Goal: Information Seeking & Learning: Learn about a topic

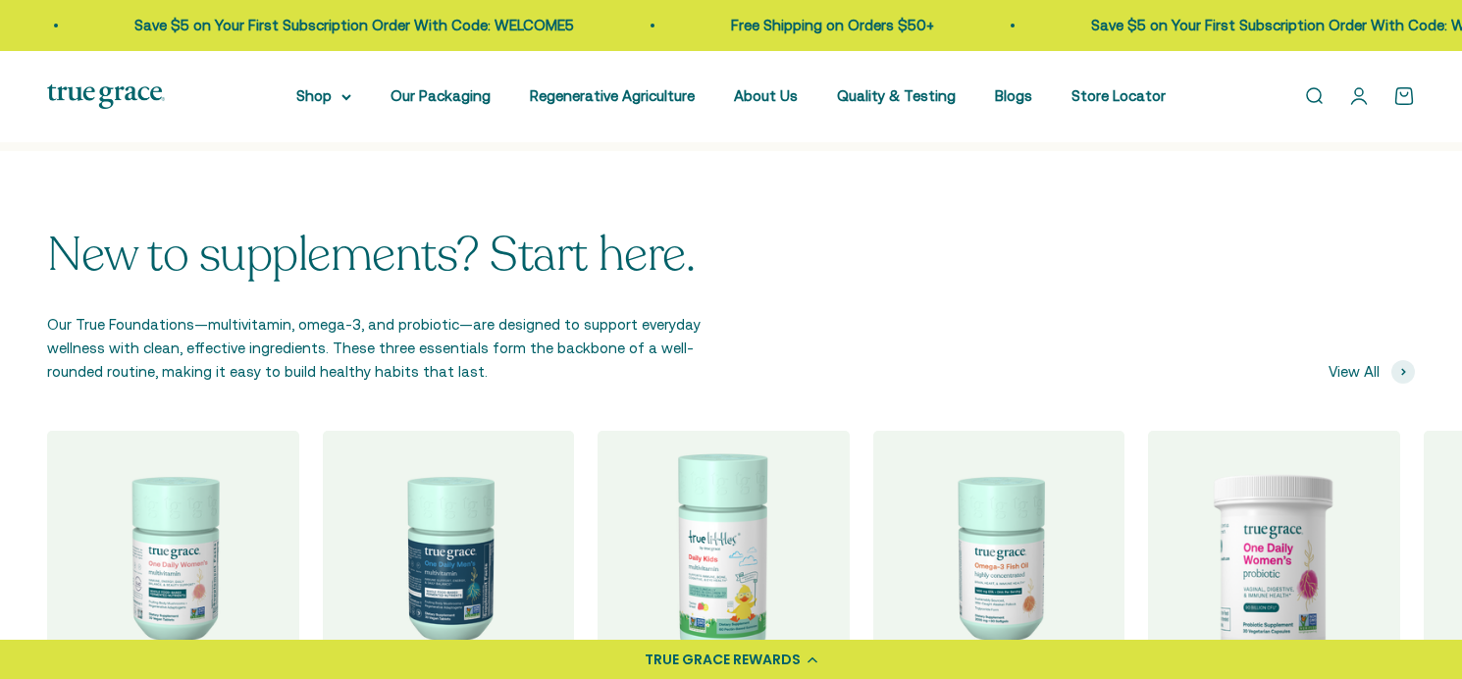
scroll to position [2176, 0]
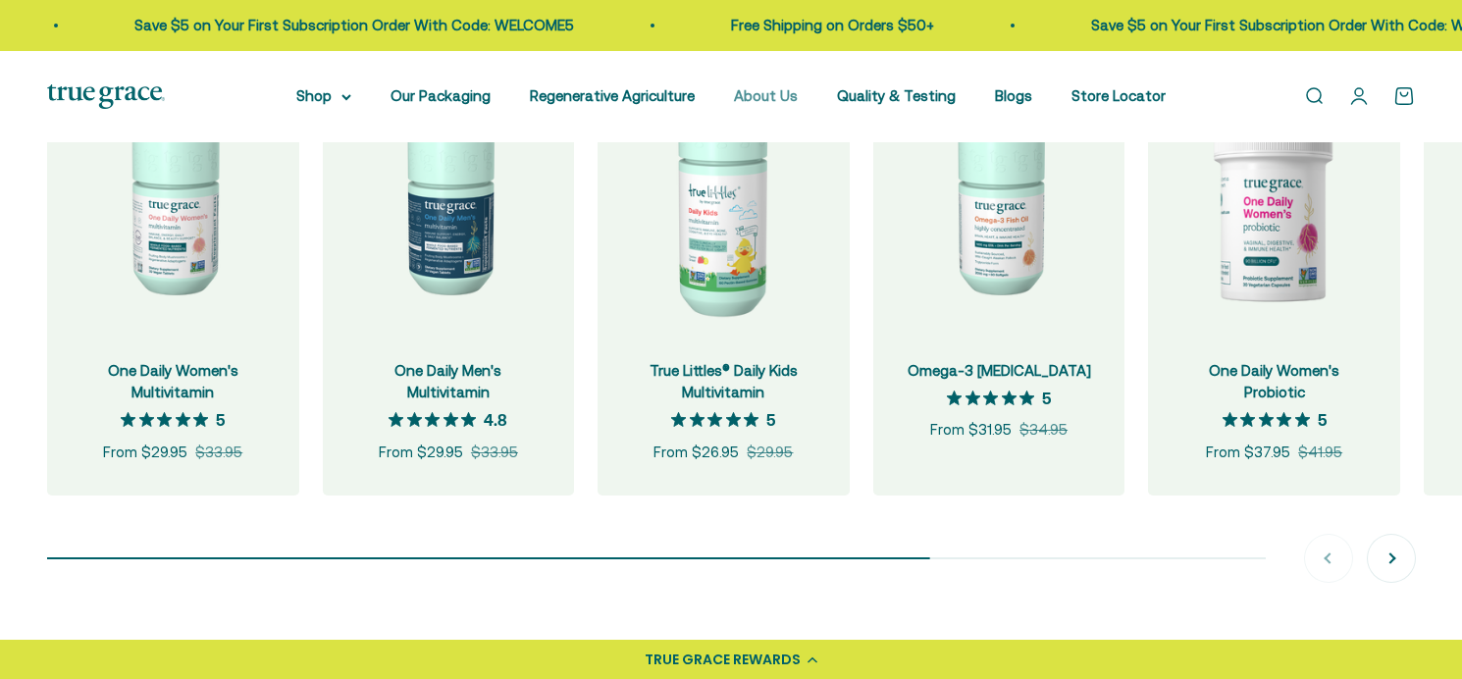
click at [768, 97] on link "About Us" at bounding box center [766, 95] width 64 height 17
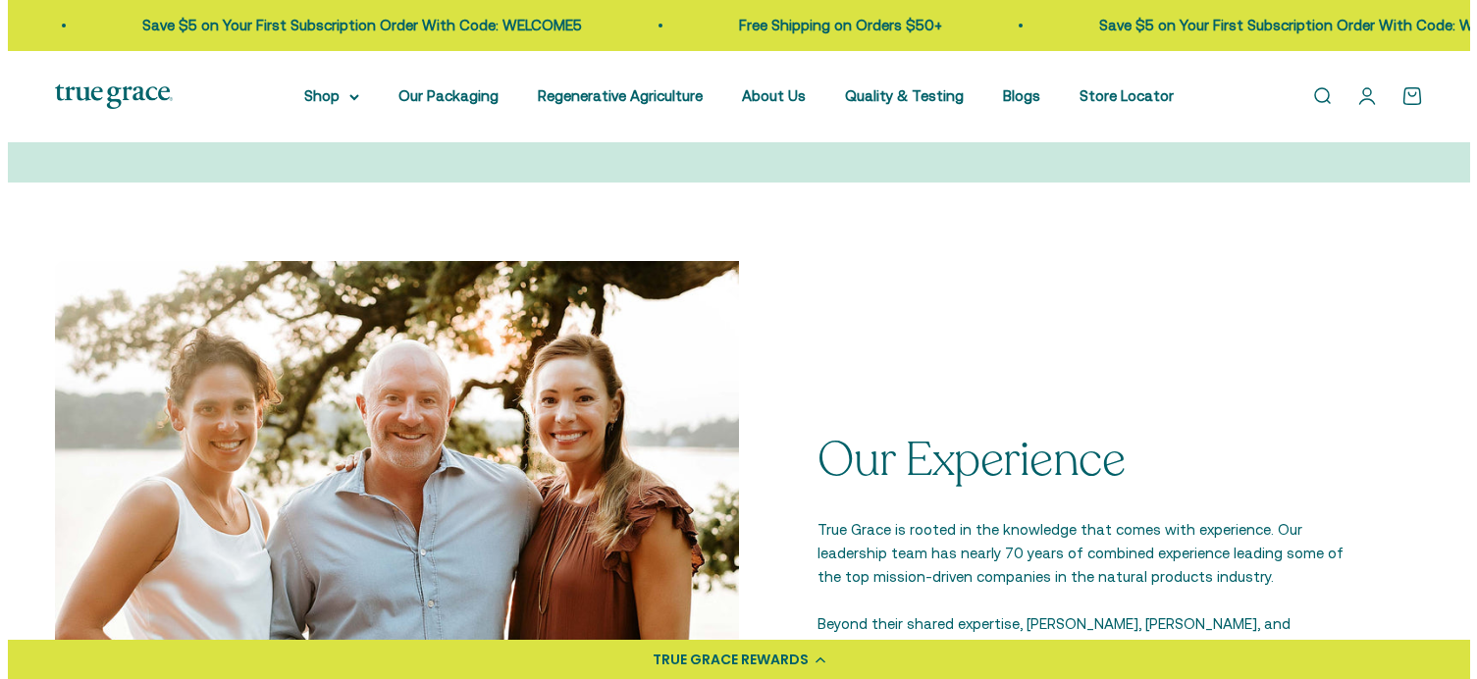
scroll to position [2552, 0]
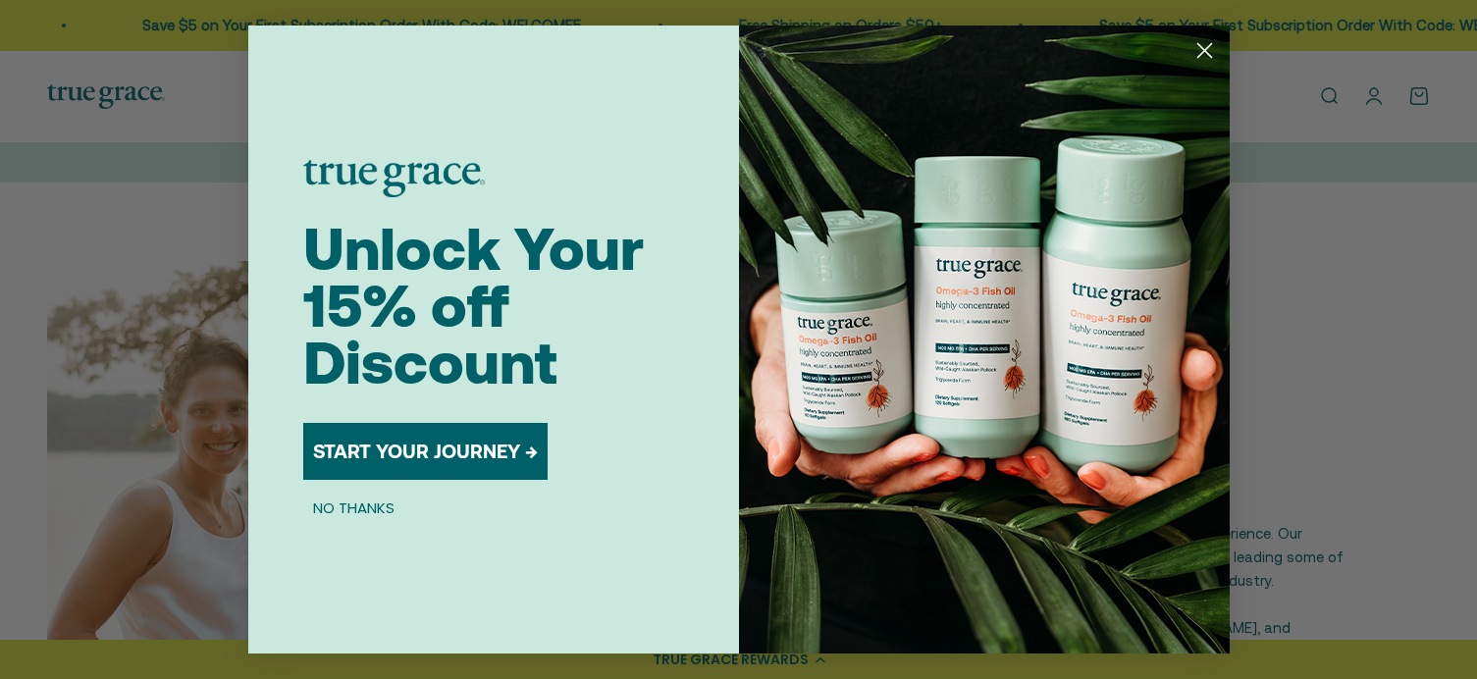
click at [1190, 51] on circle "Close dialog" at bounding box center [1203, 50] width 32 height 32
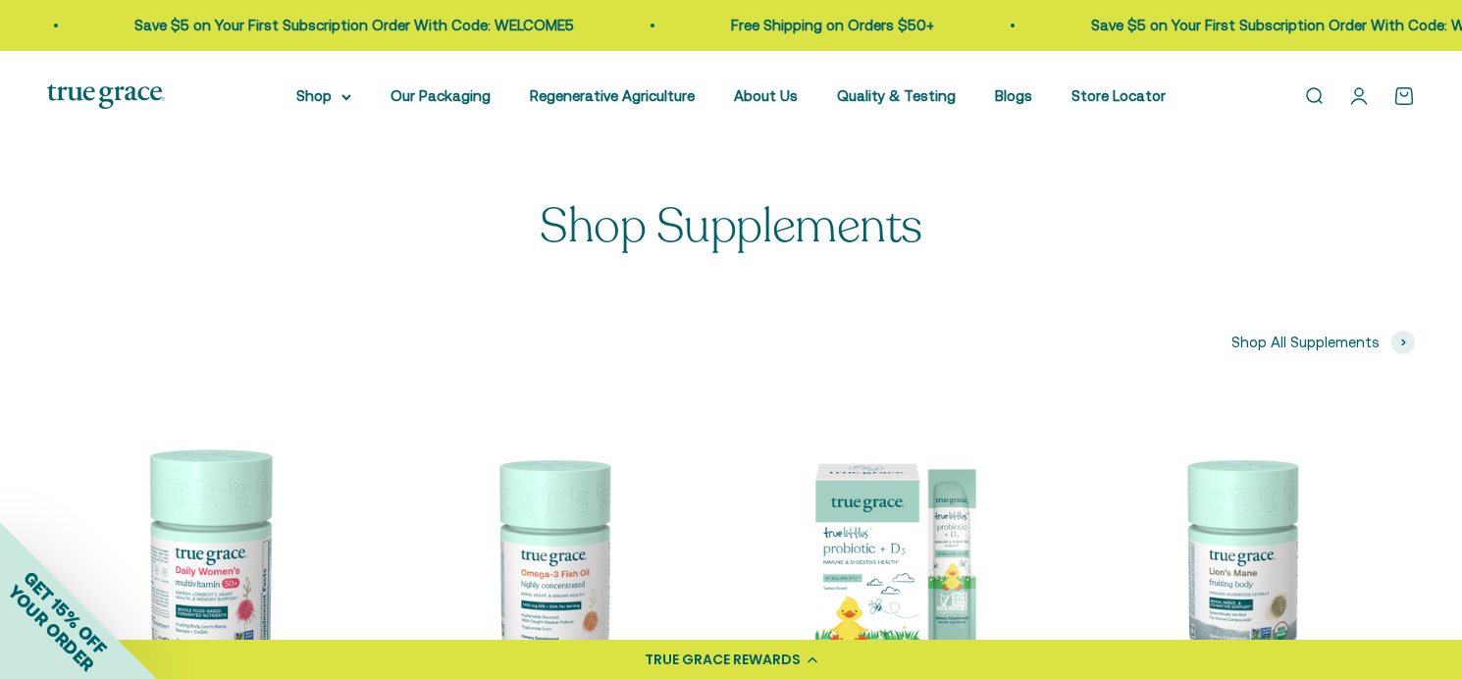
scroll to position [4613, 0]
